Goal: Information Seeking & Learning: Learn about a topic

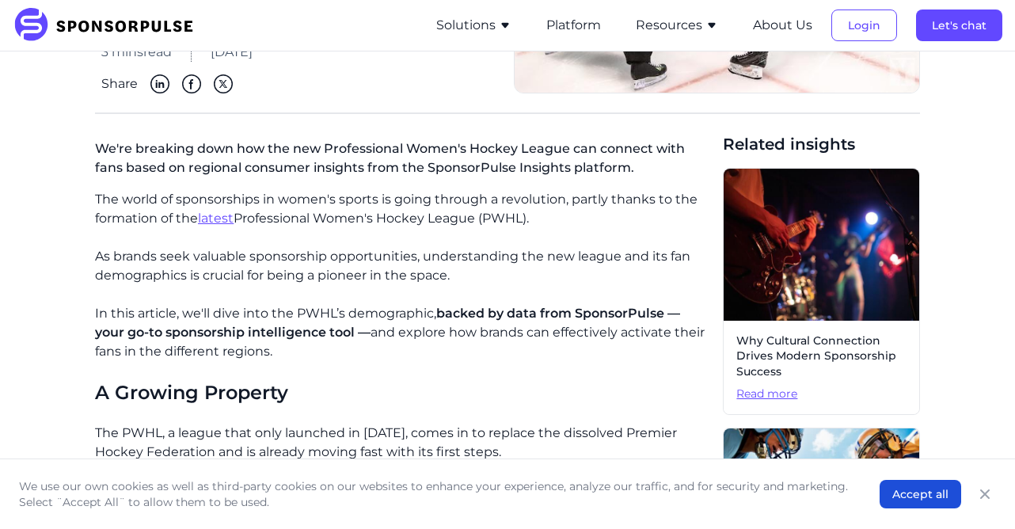
scroll to position [257, 0]
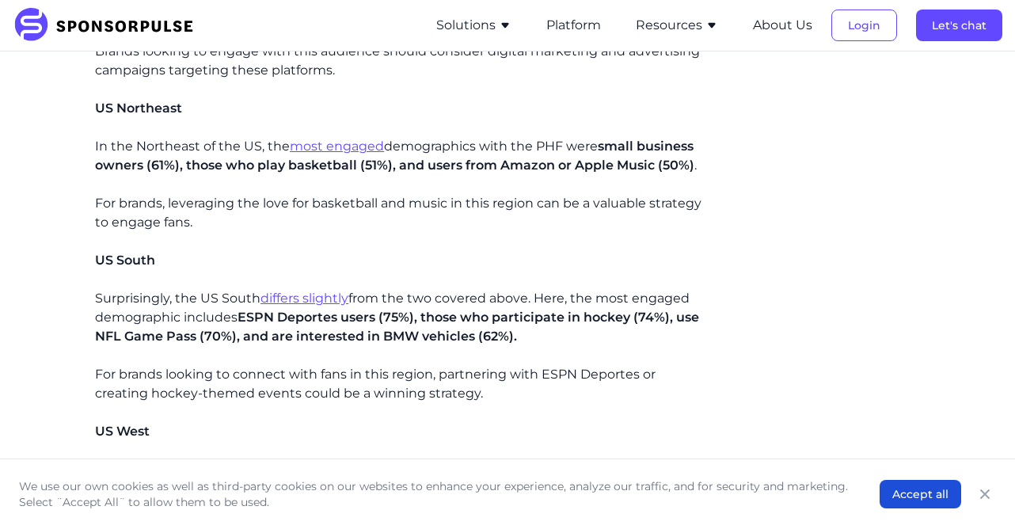
scroll to position [2052, 0]
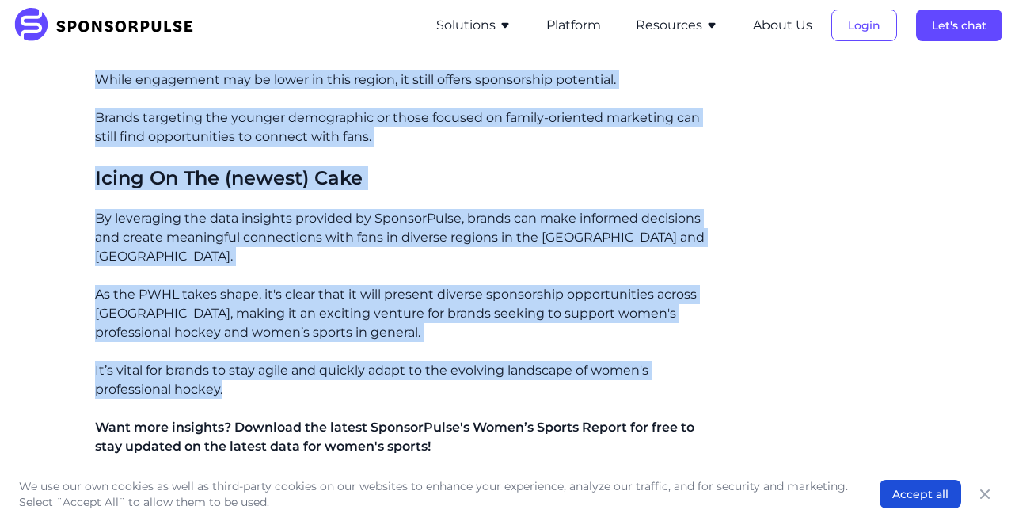
drag, startPoint x: 95, startPoint y: 169, endPoint x: 293, endPoint y: 300, distance: 237.2
copy div "Lo'ip dolorsit amet con adi eli Seddoeiusmod Tempo'i Utlabo Etdolo mag aliquae …"
click at [404, 285] on p "As the PWHL takes shape, it's clear that it will present diverse sponsorship op…" at bounding box center [402, 313] width 615 height 57
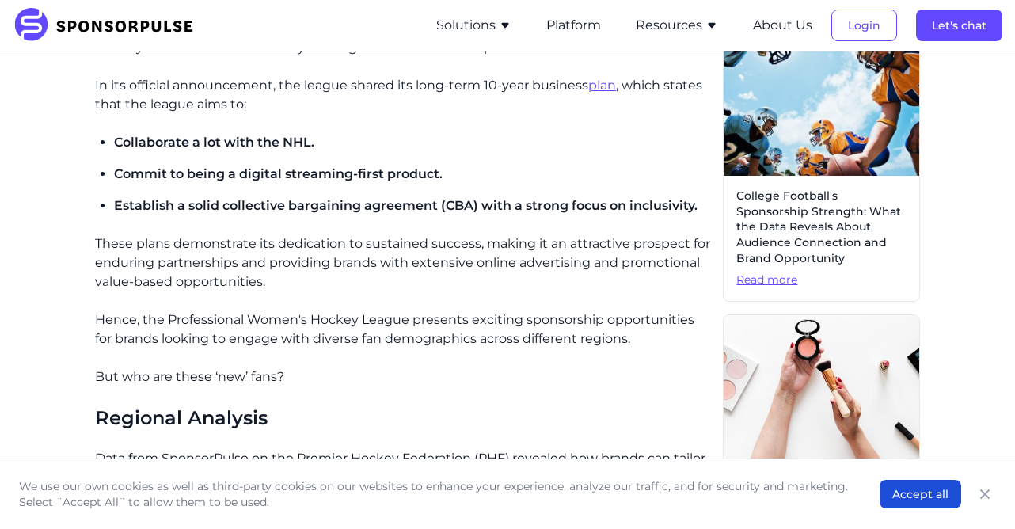
scroll to position [696, 0]
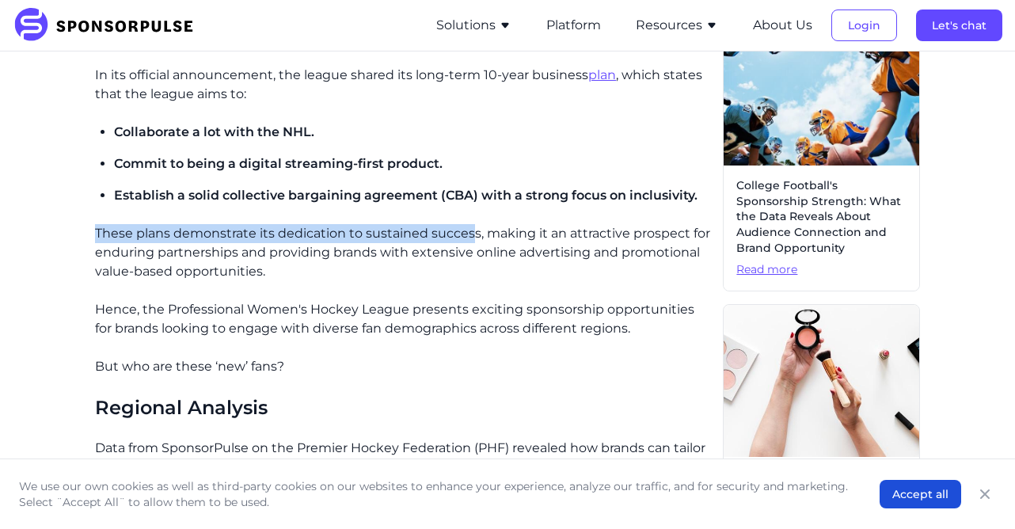
drag, startPoint x: 94, startPoint y: 233, endPoint x: 469, endPoint y: 239, distance: 374.6
click at [469, 239] on p "These plans demonstrate its dedication to sustained success, making it an attra…" at bounding box center [402, 252] width 615 height 57
click at [287, 260] on p "These plans demonstrate its dedication to sustained success, making it an attra…" at bounding box center [402, 252] width 615 height 57
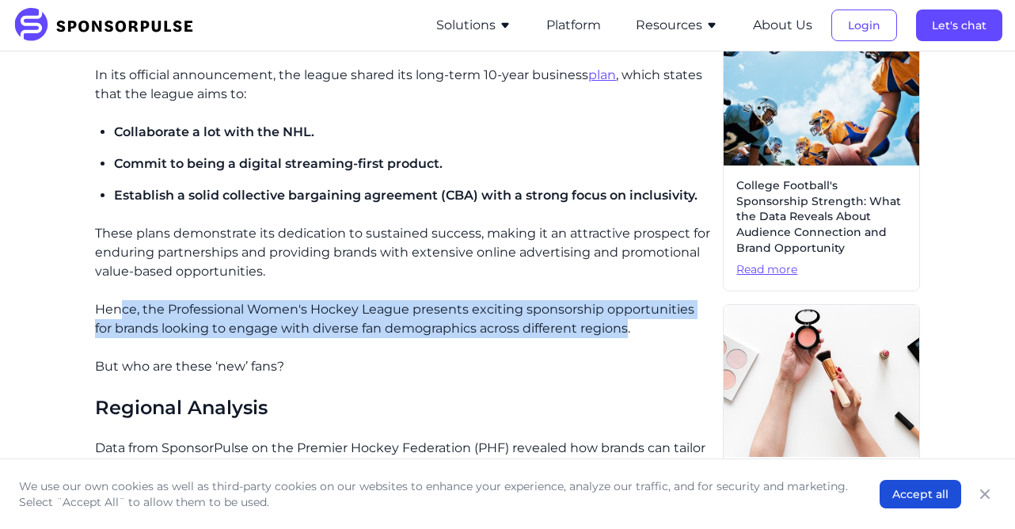
drag, startPoint x: 121, startPoint y: 312, endPoint x: 522, endPoint y: 323, distance: 400.8
click at [607, 331] on p "Hence, the Professional Women's Hockey League presents exciting sponsorship opp…" at bounding box center [402, 319] width 615 height 38
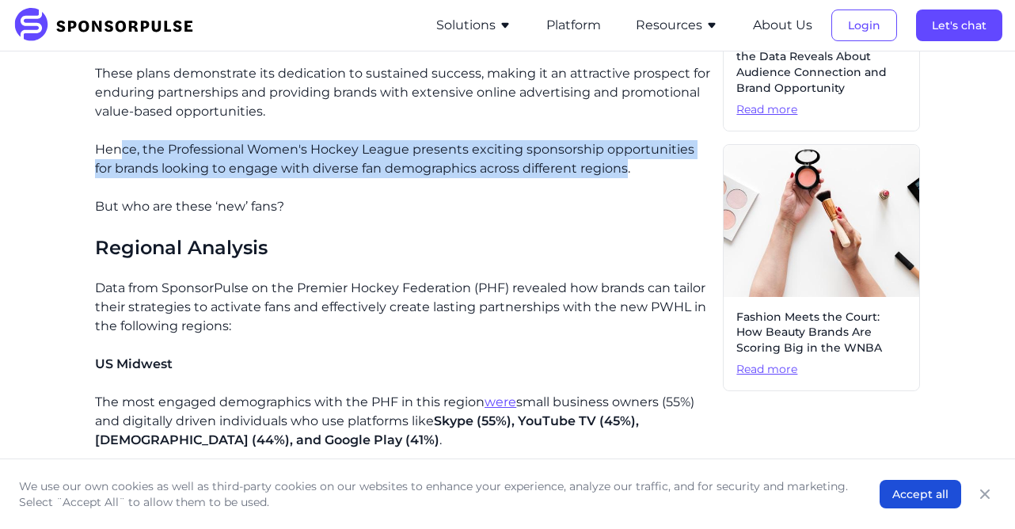
scroll to position [885, 0]
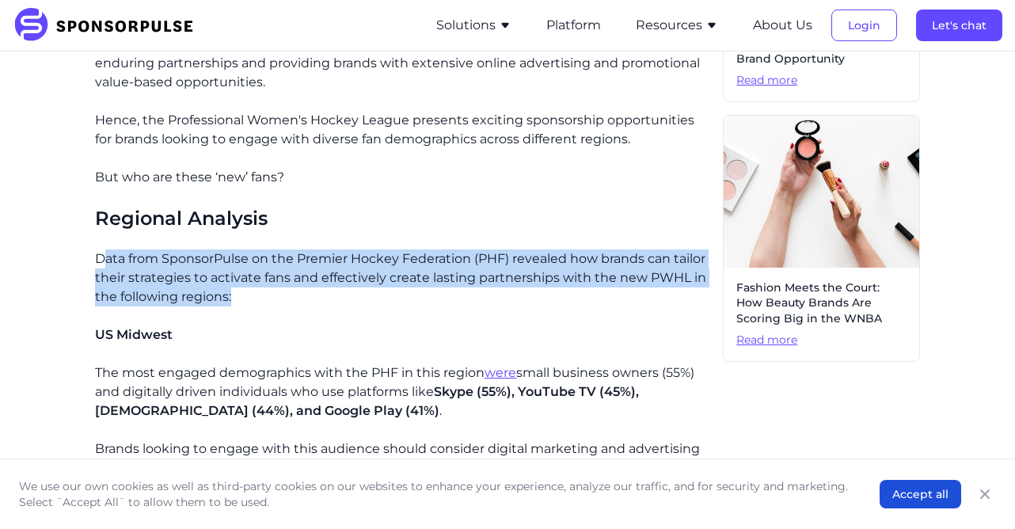
drag, startPoint x: 103, startPoint y: 259, endPoint x: 211, endPoint y: 318, distance: 123.7
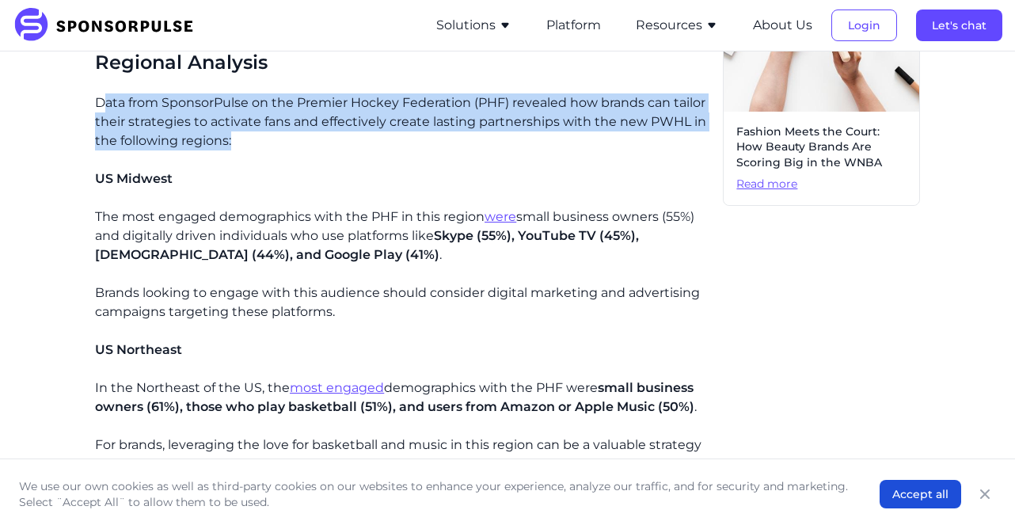
scroll to position [1131, 0]
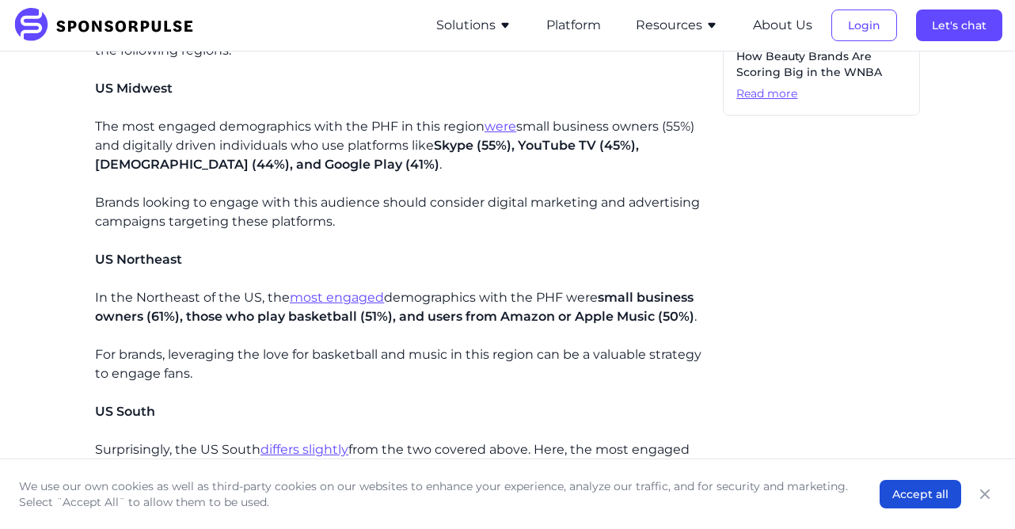
click at [242, 142] on p "The most engaged demographics with the PHF in this region were small business o…" at bounding box center [402, 145] width 615 height 57
drag, startPoint x: 99, startPoint y: 350, endPoint x: 195, endPoint y: 363, distance: 96.7
click at [195, 363] on p "For brands, leveraging the love for basketball and music in this region can be …" at bounding box center [402, 364] width 615 height 38
drag, startPoint x: 99, startPoint y: 354, endPoint x: 141, endPoint y: 358, distance: 42.2
click at [141, 359] on p "For brands, leveraging the love for basketball and music in this region can be …" at bounding box center [402, 364] width 615 height 38
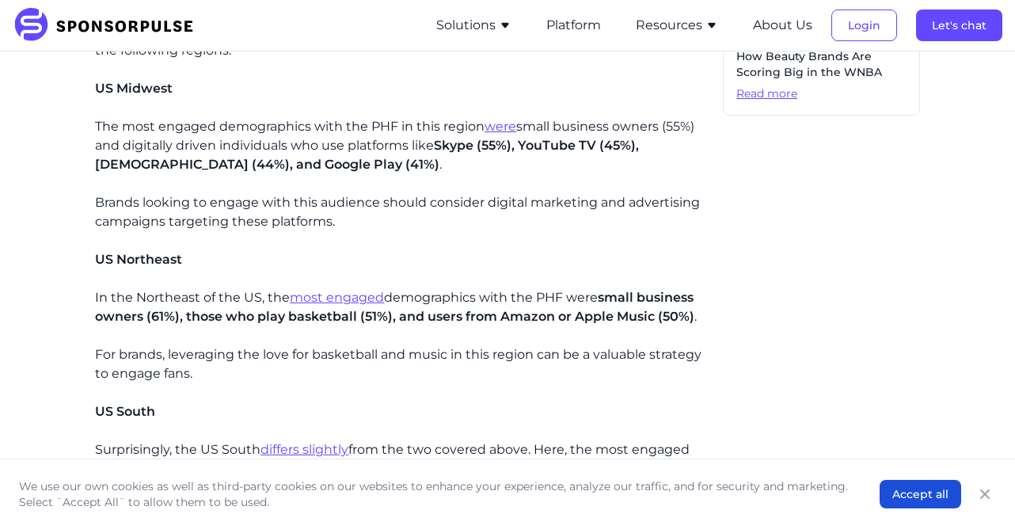
click at [141, 358] on p "For brands, leveraging the love for basketball and music in this region can be …" at bounding box center [402, 364] width 615 height 38
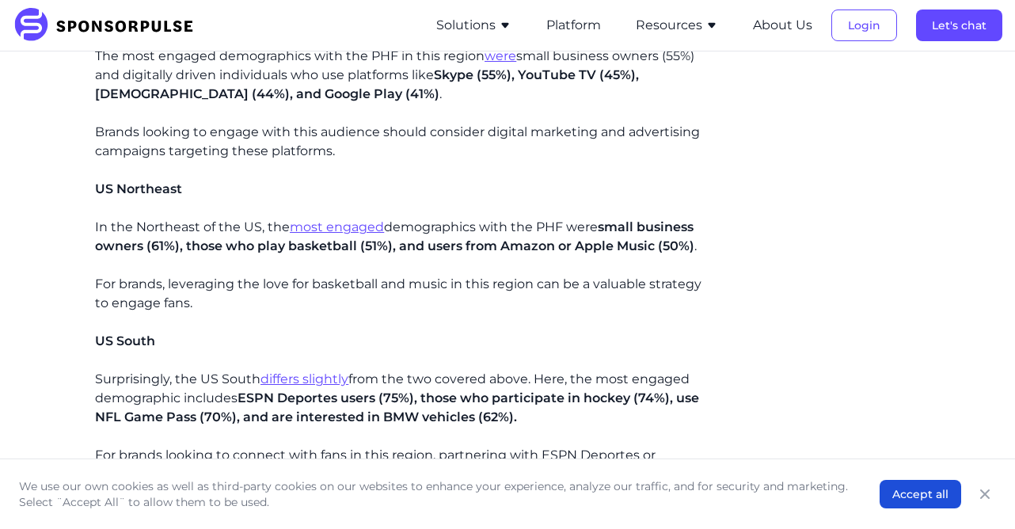
scroll to position [1225, 0]
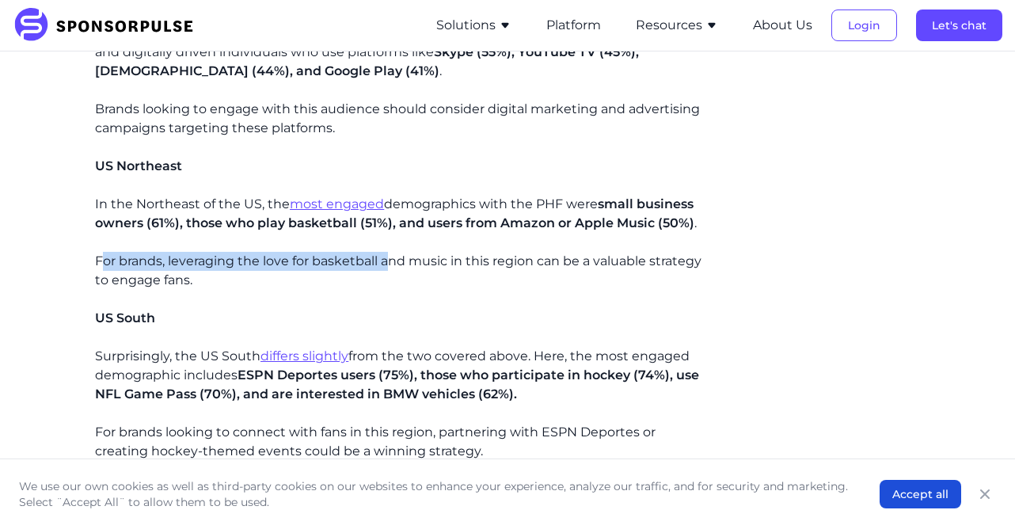
drag, startPoint x: 101, startPoint y: 264, endPoint x: 363, endPoint y: 260, distance: 262.9
click at [386, 257] on p "For brands, leveraging the love for basketball and music in this region can be …" at bounding box center [402, 271] width 615 height 38
click at [248, 293] on div "The world of sponsorships in women's sports is going through a revolution, part…" at bounding box center [402, 485] width 615 height 2478
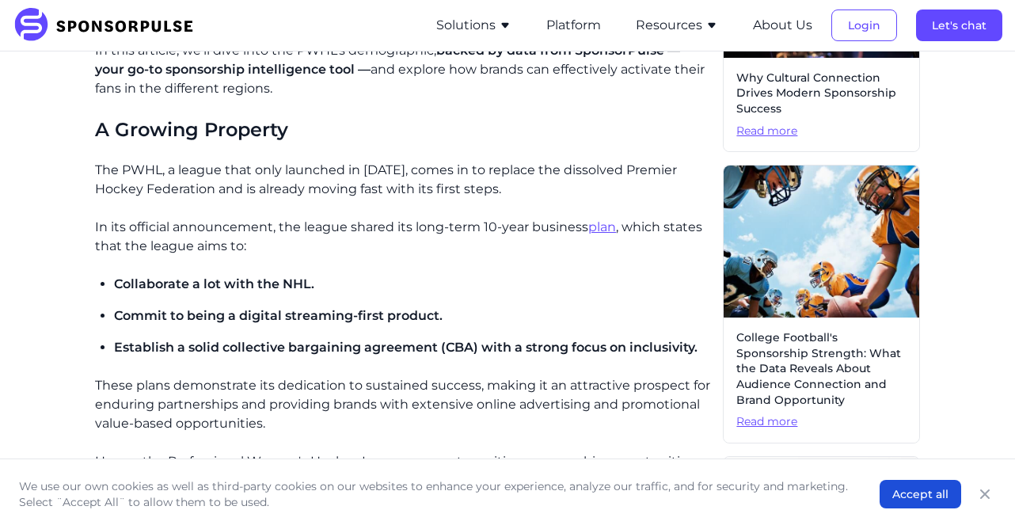
scroll to position [543, 0]
